Goal: Task Accomplishment & Management: Complete application form

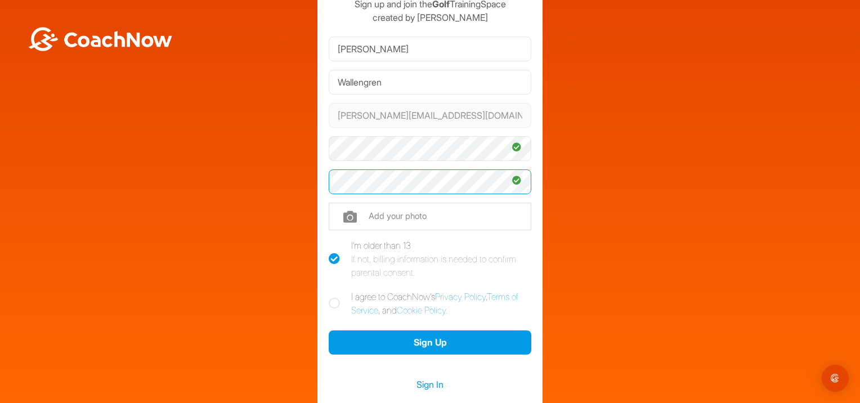
scroll to position [75, 0]
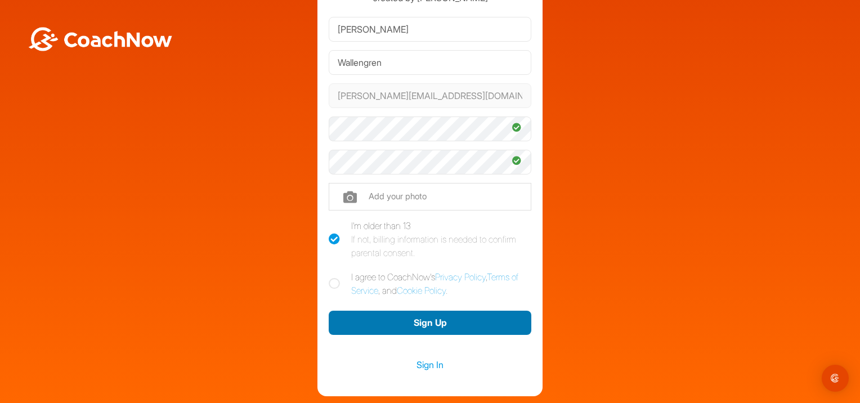
click at [423, 322] on button "Sign Up" at bounding box center [430, 323] width 203 height 24
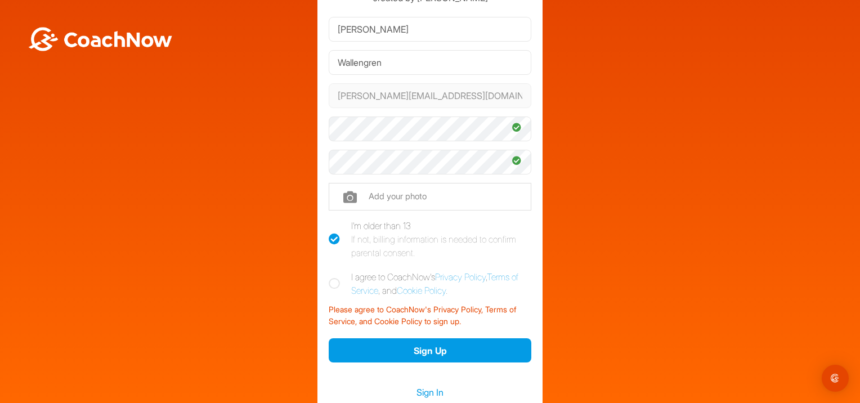
click at [331, 279] on icon at bounding box center [334, 283] width 11 height 11
click at [331, 278] on input "I agree to CoachNow's Privacy Policy , Terms of Service , and Cookie Policy ." at bounding box center [332, 273] width 7 height 7
checkbox input "true"
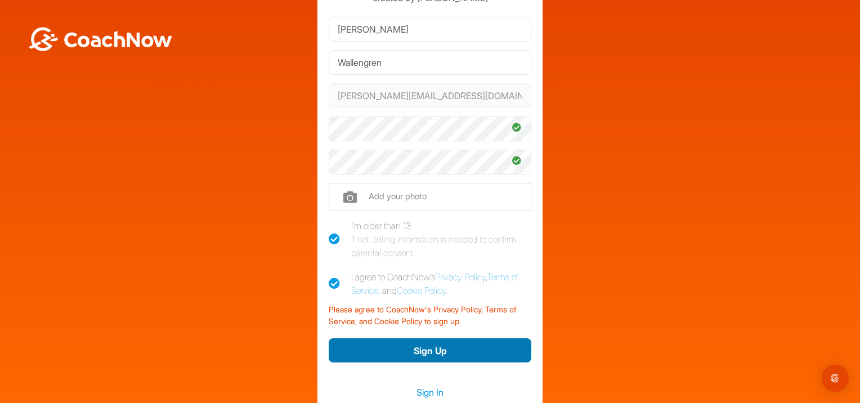
click at [434, 344] on button "Sign Up" at bounding box center [430, 350] width 203 height 24
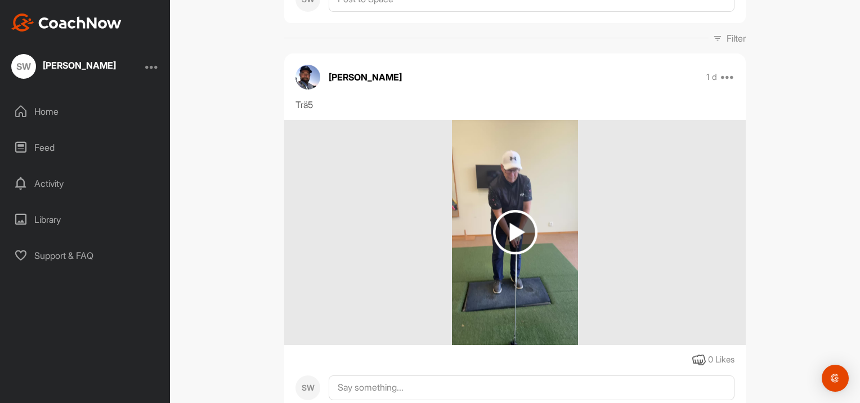
scroll to position [188, 0]
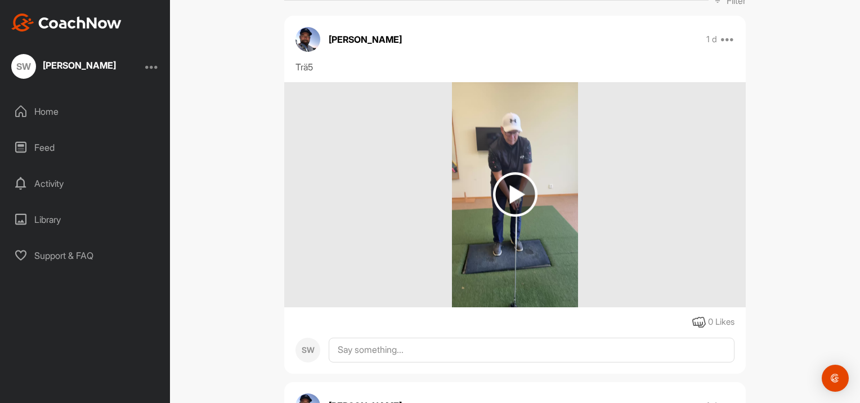
click at [514, 217] on img at bounding box center [515, 194] width 44 height 44
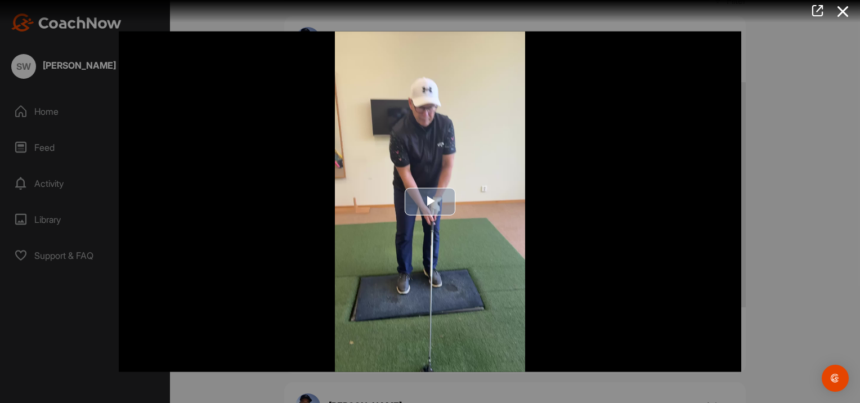
click at [430, 202] on span "Video Player" at bounding box center [430, 202] width 0 height 0
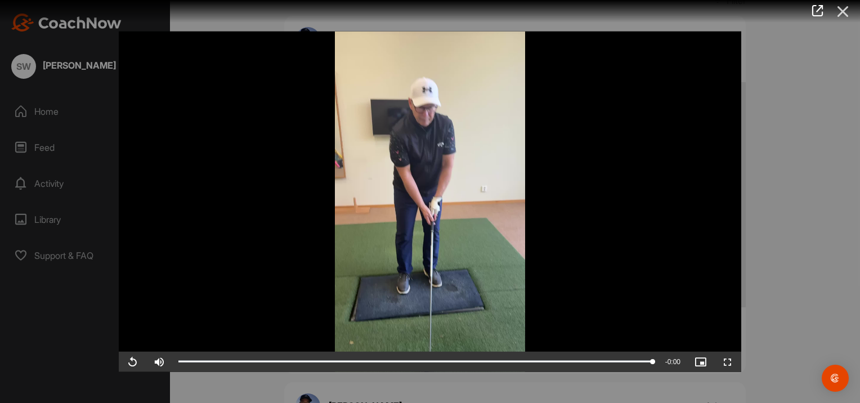
click at [843, 10] on icon at bounding box center [844, 11] width 26 height 21
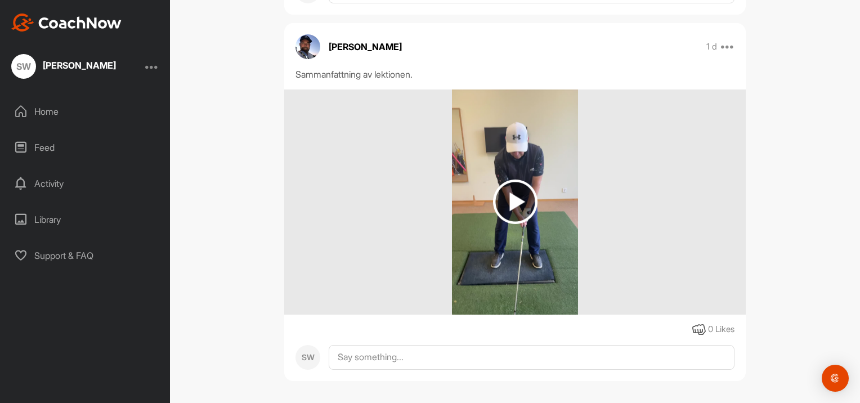
scroll to position [586, 0]
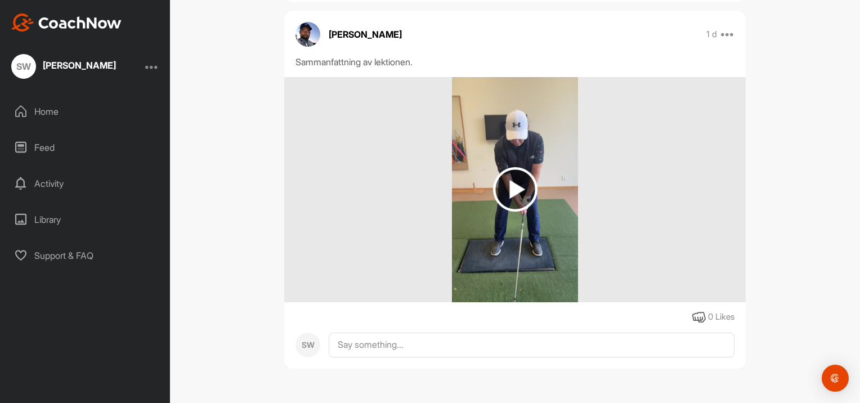
click at [512, 190] on img at bounding box center [515, 189] width 44 height 44
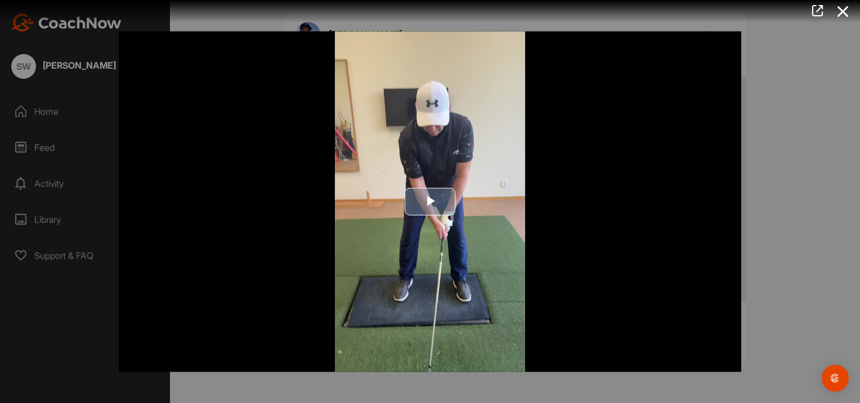
click at [430, 202] on span "Video Player" at bounding box center [430, 202] width 0 height 0
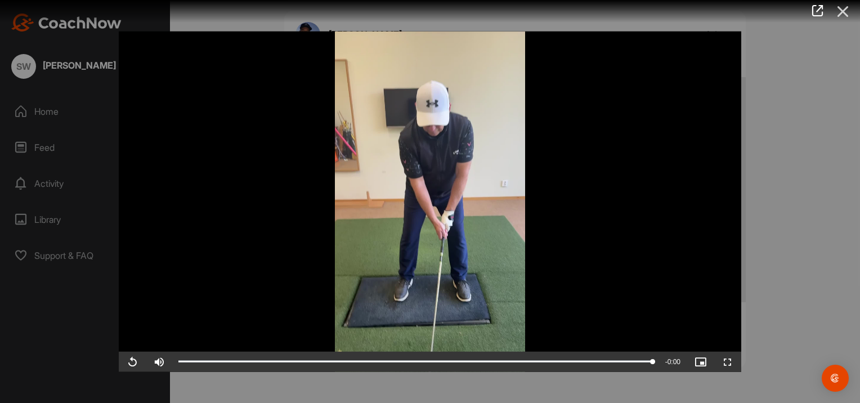
click at [845, 12] on icon at bounding box center [844, 11] width 26 height 21
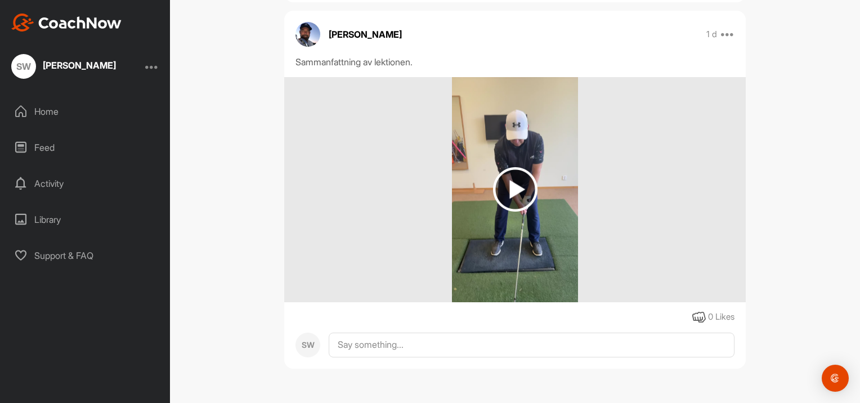
click at [511, 191] on img at bounding box center [515, 189] width 44 height 44
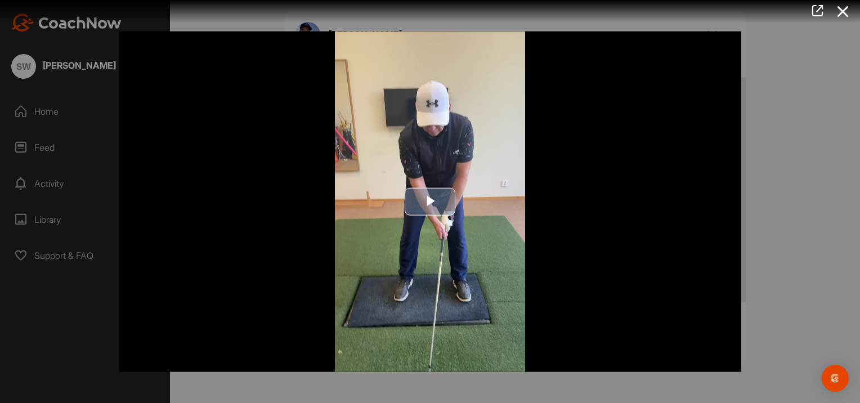
click at [430, 202] on span "Video Player" at bounding box center [430, 202] width 0 height 0
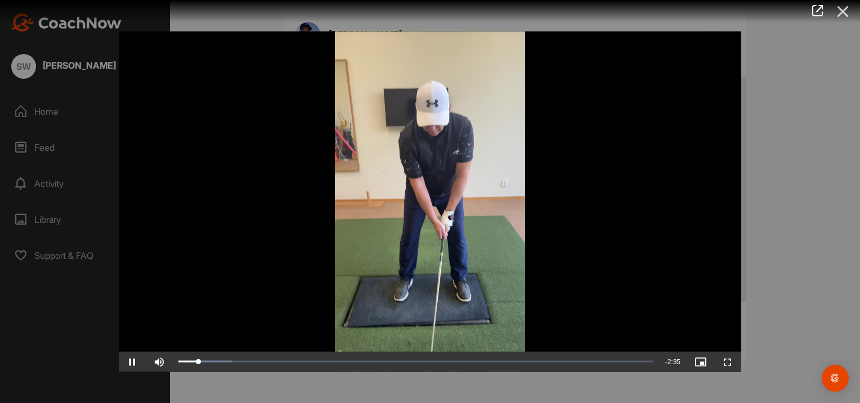
click at [842, 8] on icon at bounding box center [844, 11] width 26 height 21
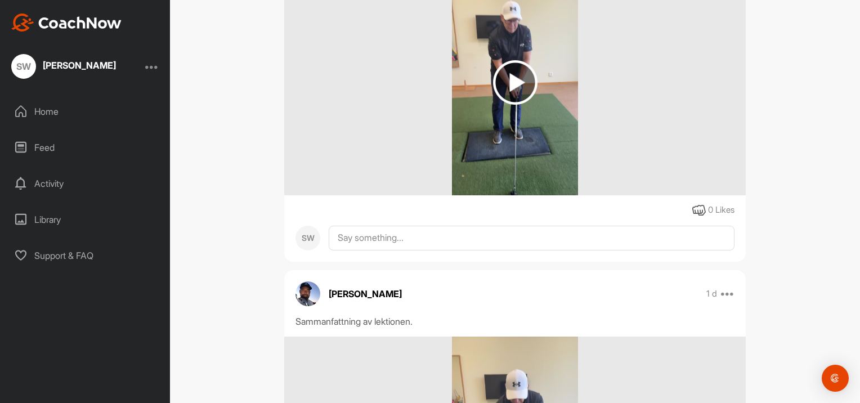
scroll to position [285, 0]
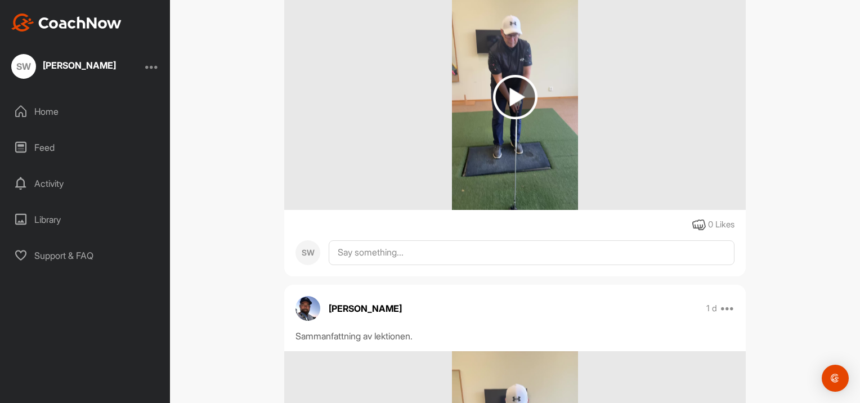
click at [516, 119] on img at bounding box center [515, 97] width 44 height 44
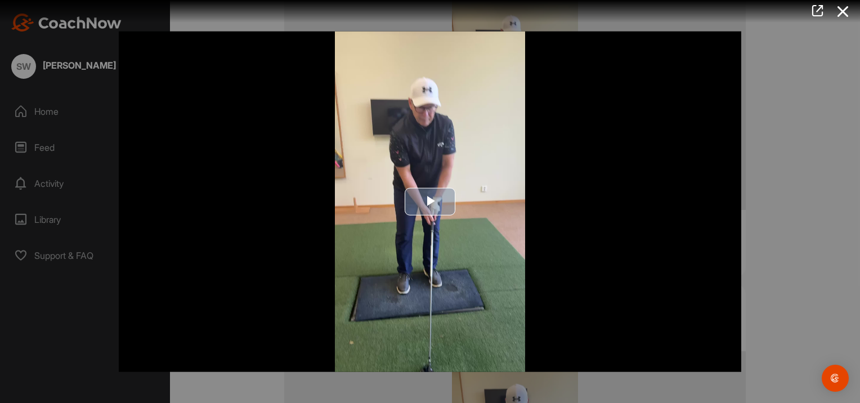
drag, startPoint x: 434, startPoint y: 195, endPoint x: 444, endPoint y: 190, distance: 11.8
click at [430, 202] on span "Video Player" at bounding box center [430, 202] width 0 height 0
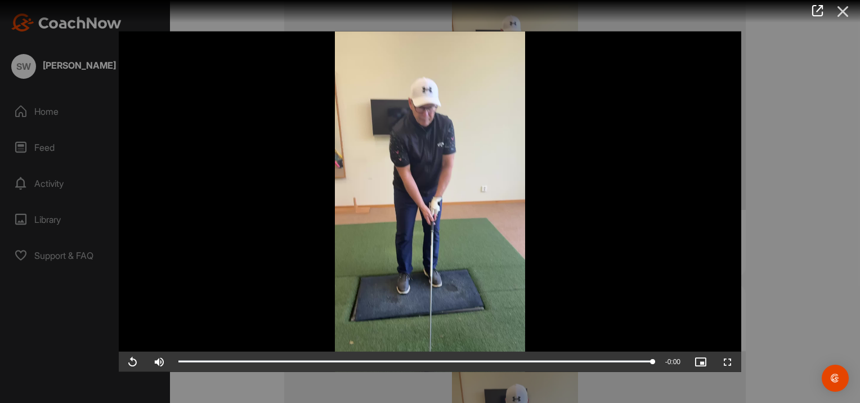
click at [842, 9] on icon at bounding box center [844, 11] width 26 height 21
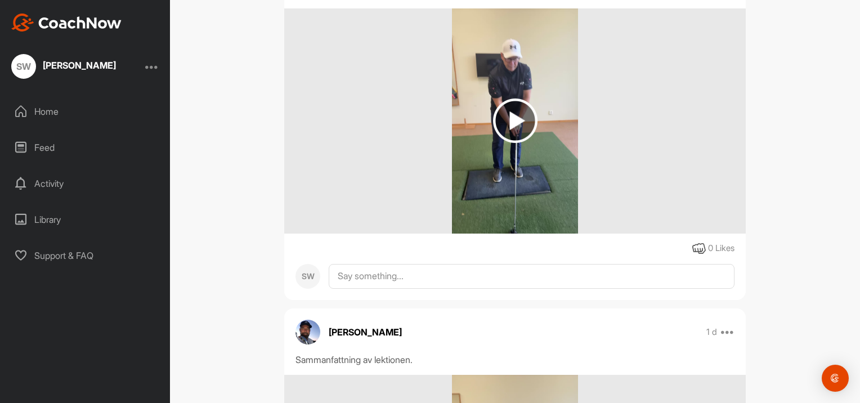
scroll to position [262, 0]
click at [512, 142] on img at bounding box center [515, 119] width 44 height 44
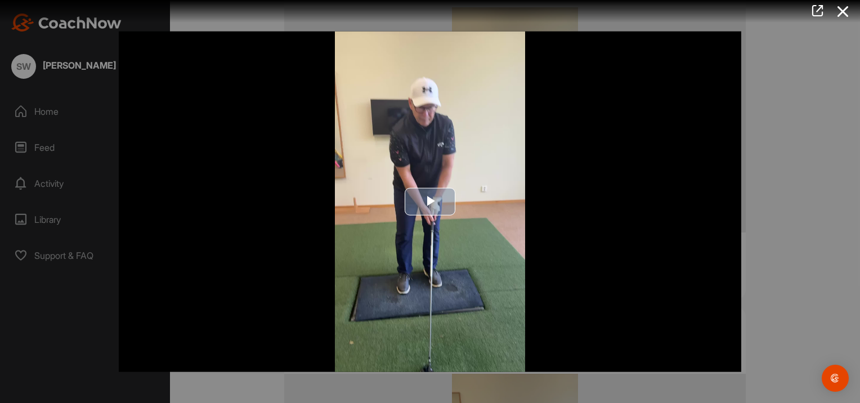
drag, startPoint x: 429, startPoint y: 200, endPoint x: 500, endPoint y: 199, distance: 71.0
click at [430, 202] on span "Video Player" at bounding box center [430, 202] width 0 height 0
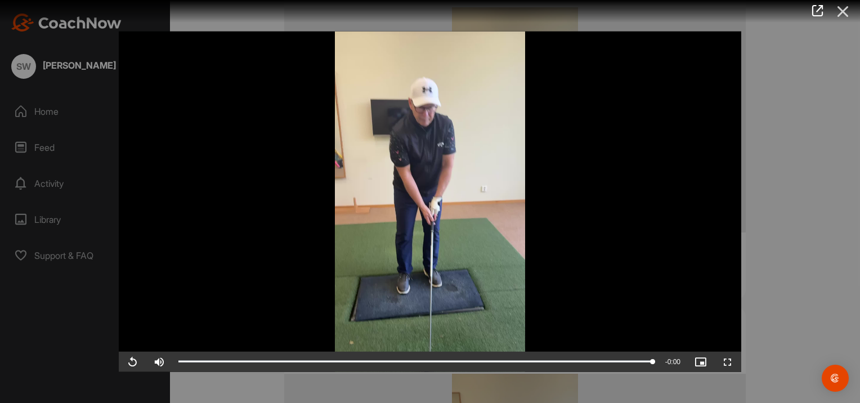
click at [842, 10] on icon at bounding box center [844, 11] width 26 height 21
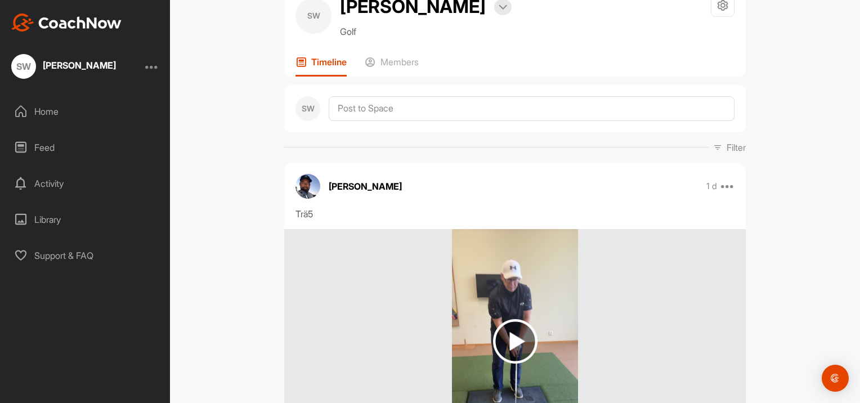
scroll to position [0, 0]
